Goal: Information Seeking & Learning: Learn about a topic

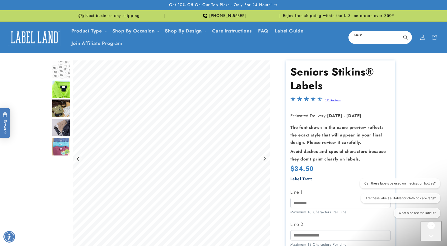
click at [269, 38] on input "Search" at bounding box center [380, 37] width 62 height 12
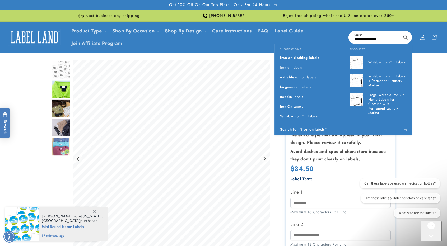
type input "**********"
click at [269, 31] on button "Search" at bounding box center [405, 37] width 12 height 12
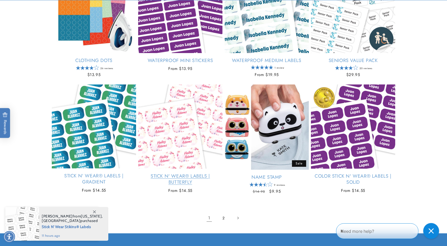
scroll to position [634, 0]
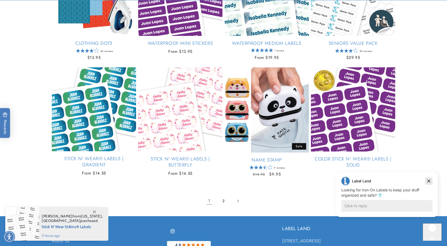
click at [429, 180] on icon "Dismiss campaign" at bounding box center [428, 181] width 5 height 6
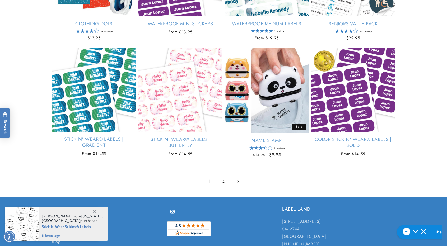
scroll to position [686, 0]
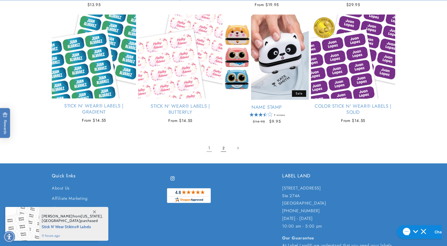
click at [222, 148] on link "2" at bounding box center [224, 148] width 12 height 12
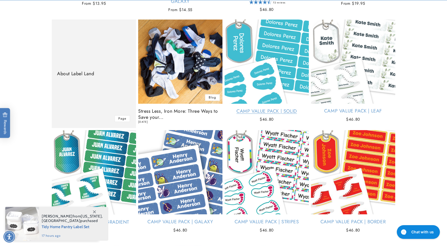
scroll to position [211, 0]
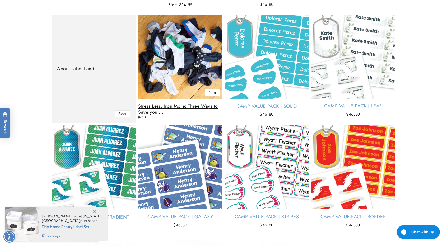
click at [176, 106] on link "Stress Less, Iron More: Three Ways to Save your..." at bounding box center [180, 109] width 84 height 12
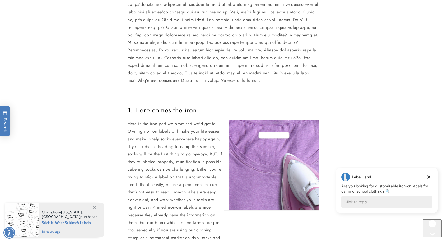
scroll to position [370, 0]
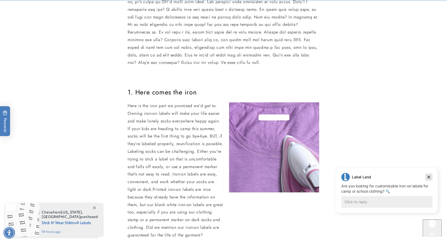
click at [430, 177] on icon "Dismiss campaign" at bounding box center [428, 177] width 5 height 6
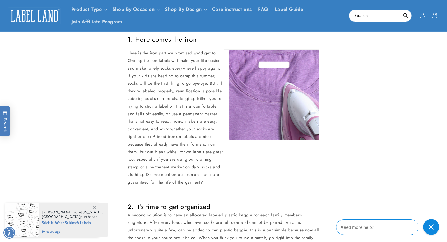
scroll to position [238, 0]
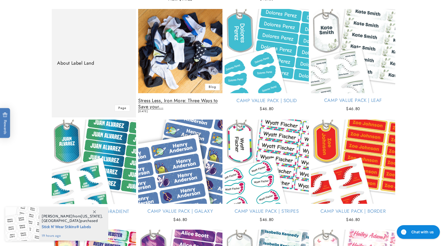
scroll to position [211, 0]
